Goal: Task Accomplishment & Management: Use online tool/utility

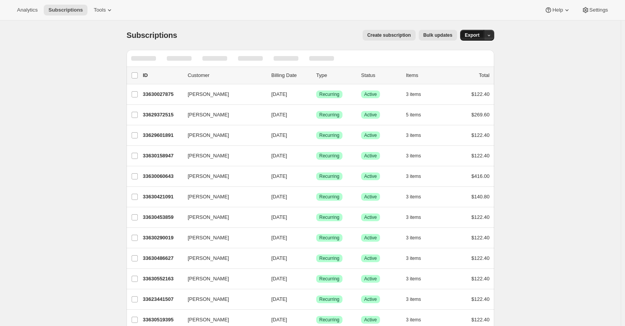
click at [476, 35] on span "Export" at bounding box center [472, 35] width 15 height 6
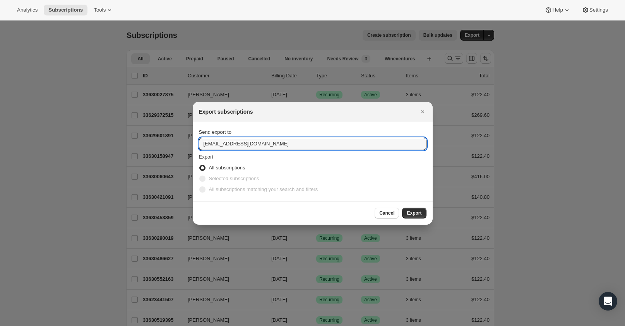
drag, startPoint x: 217, startPoint y: 142, endPoint x: 170, endPoint y: 143, distance: 46.8
type input "[EMAIL_ADDRESS][DOMAIN_NAME]"
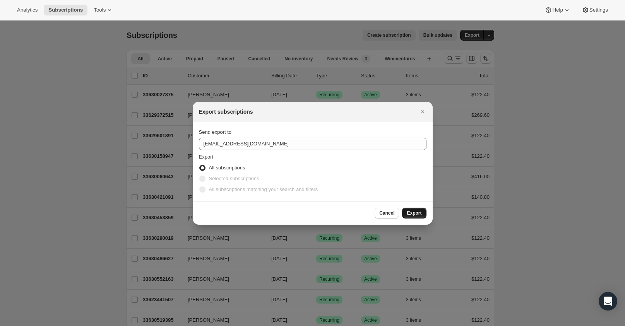
click at [407, 214] on button "Export" at bounding box center [414, 213] width 24 height 11
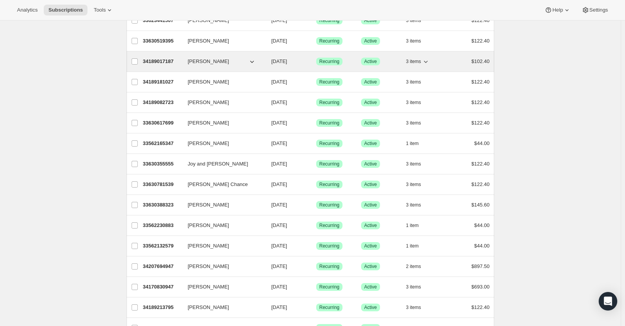
scroll to position [503, 0]
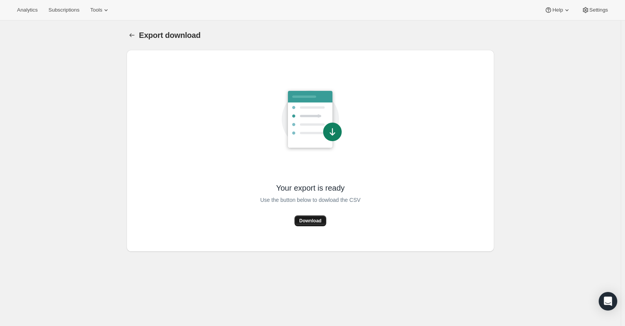
click at [308, 218] on button "Download" at bounding box center [310, 221] width 31 height 11
